Goal: Information Seeking & Learning: Learn about a topic

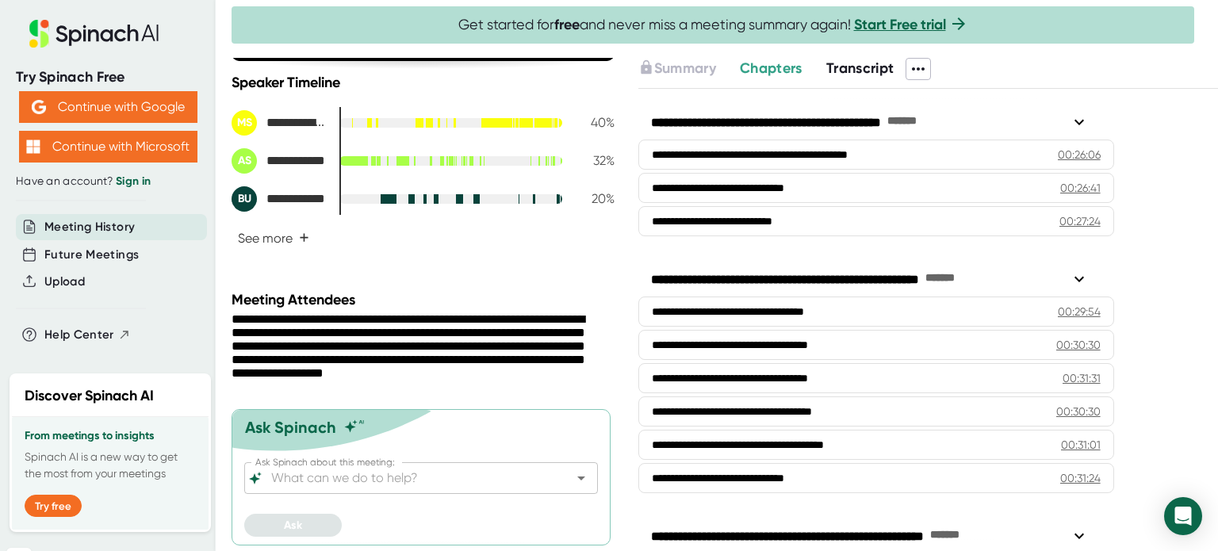
scroll to position [1607, 0]
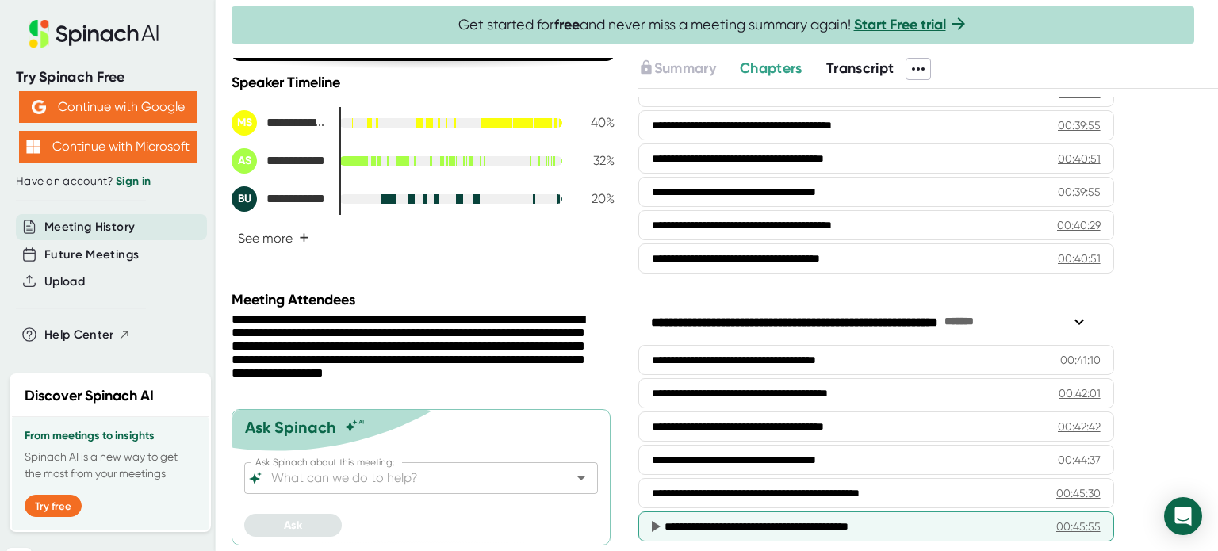
click at [783, 519] on div "**********" at bounding box center [876, 526] width 476 height 30
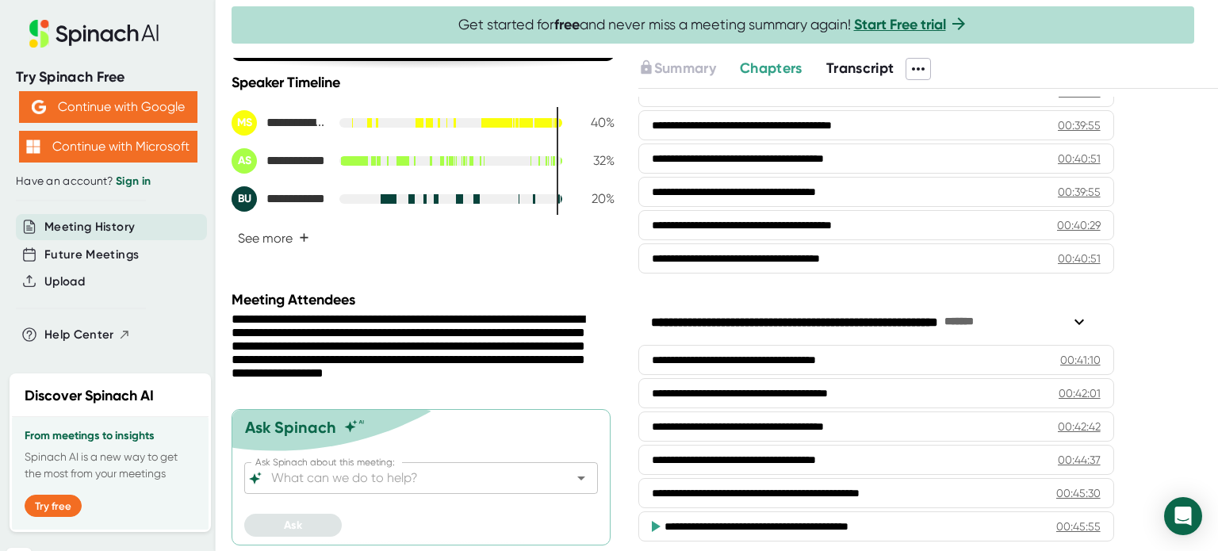
click at [656, 521] on icon at bounding box center [656, 526] width 9 height 11
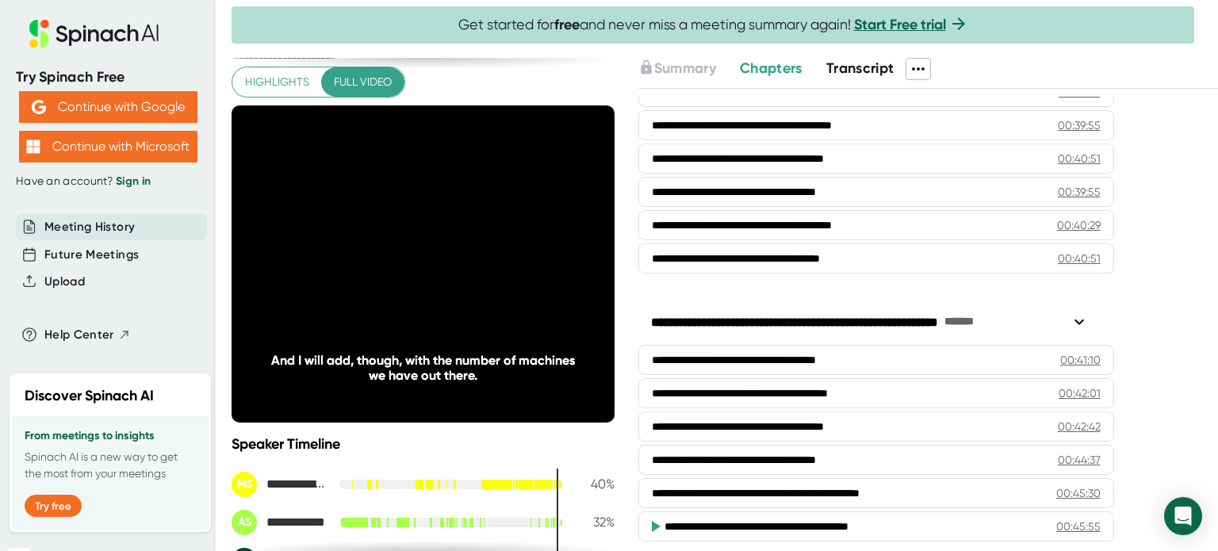
scroll to position [1, 0]
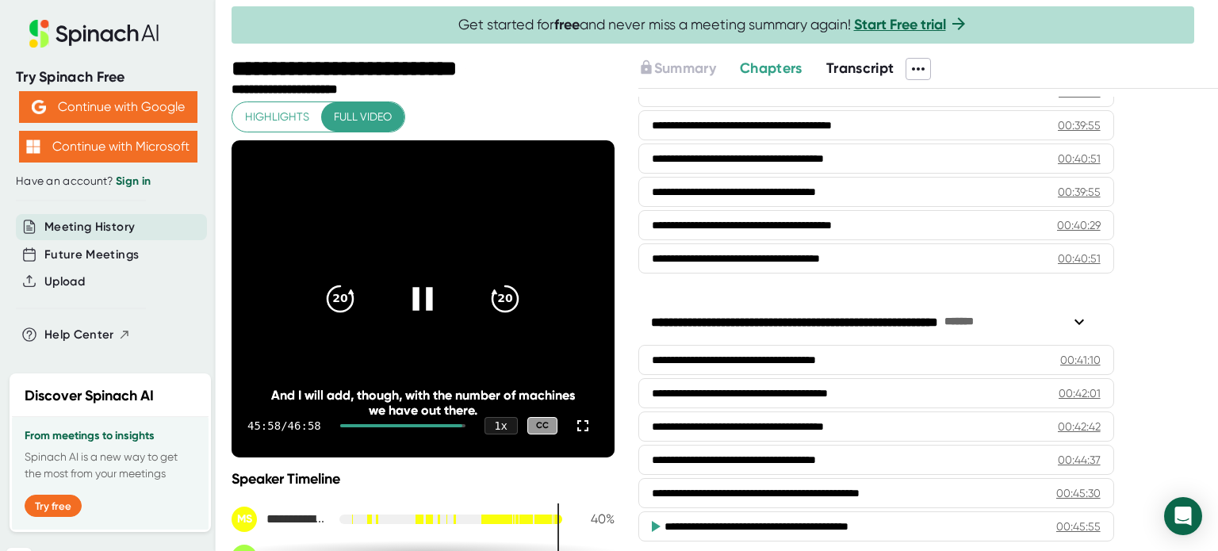
click at [403, 288] on icon at bounding box center [423, 299] width 40 height 40
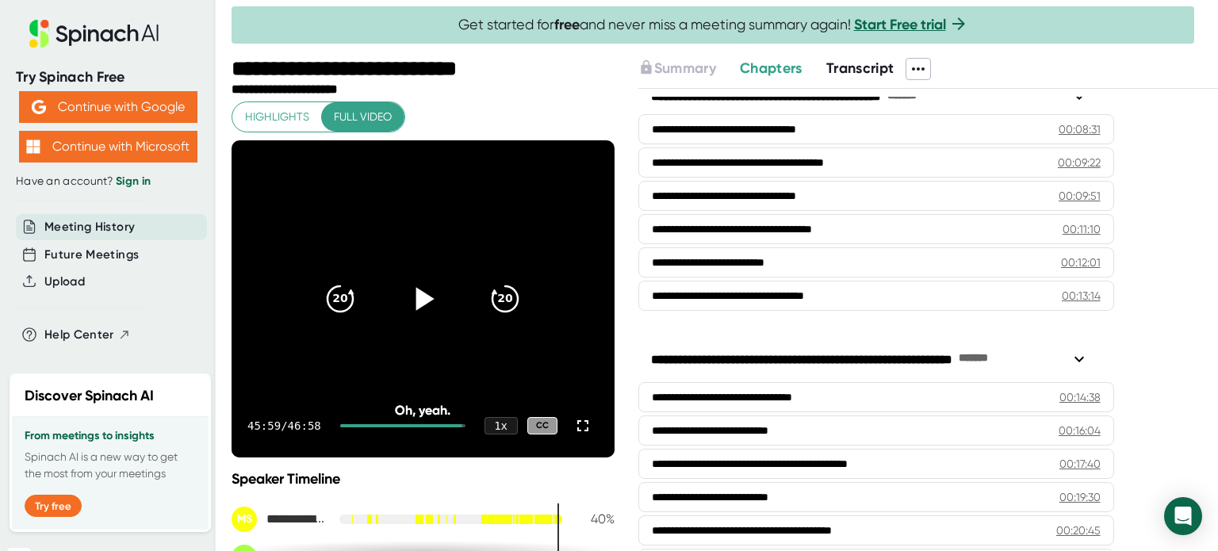
scroll to position [180, 0]
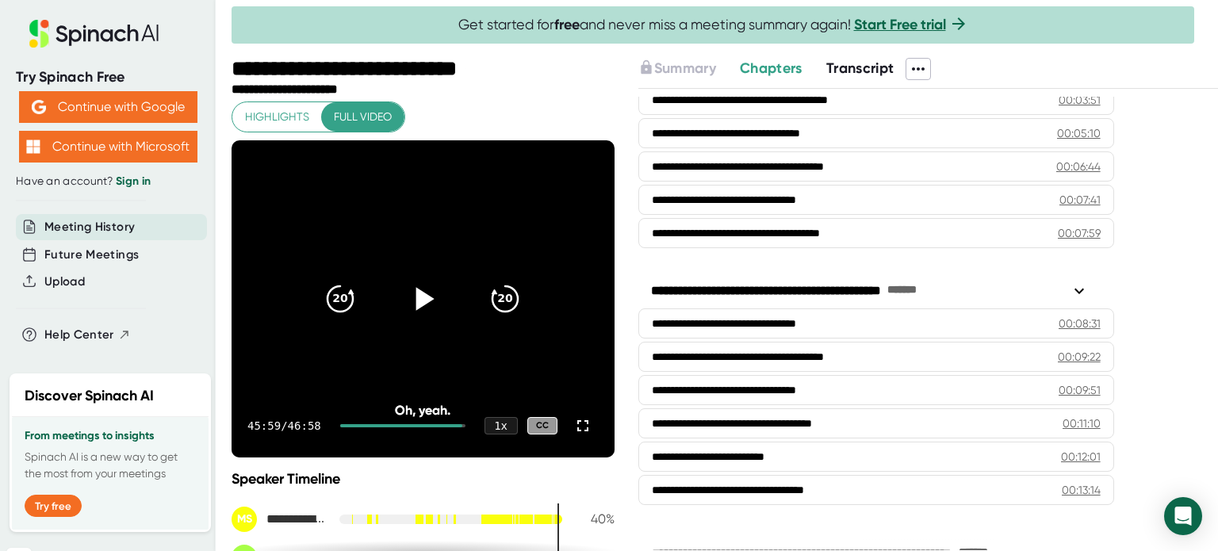
click at [852, 69] on span "Transcript" at bounding box center [860, 67] width 68 height 17
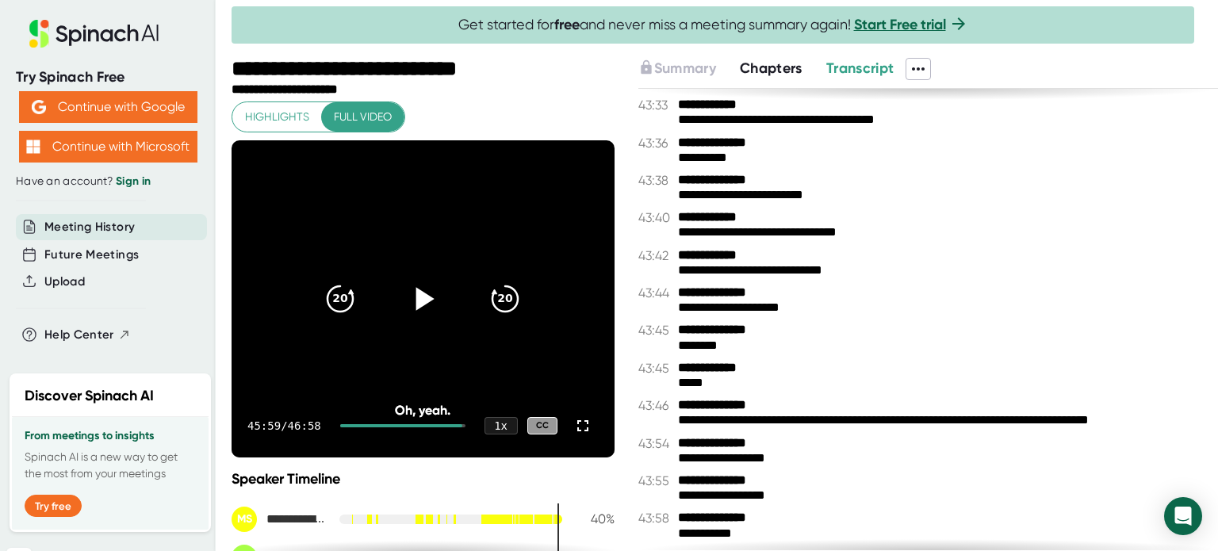
scroll to position [24045, 0]
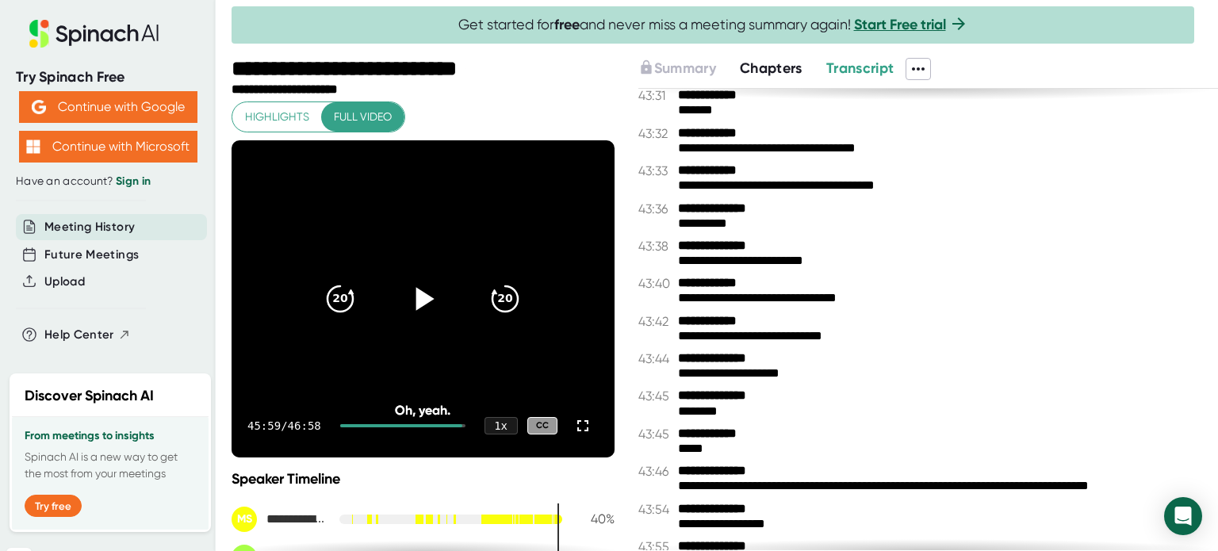
click at [914, 63] on icon at bounding box center [918, 68] width 19 height 19
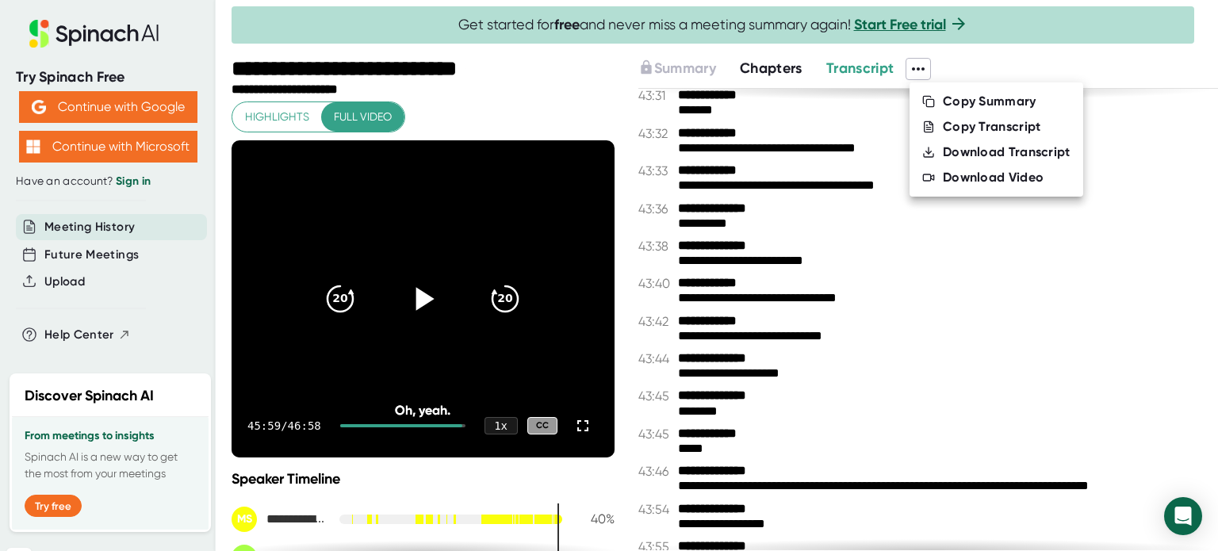
click at [266, 117] on div at bounding box center [609, 275] width 1218 height 551
